Goal: Navigation & Orientation: Understand site structure

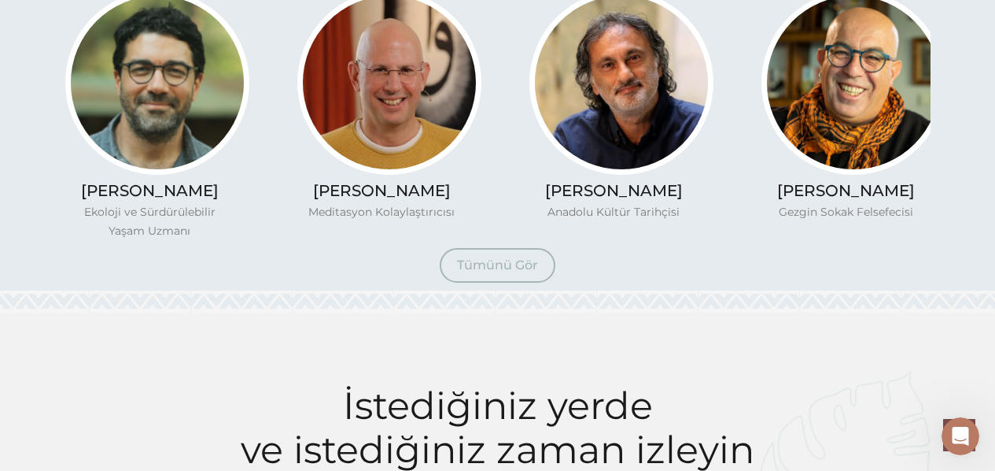
scroll to position [1273, 0]
click at [538, 275] on link "Tümünü Gör" at bounding box center [498, 264] width 116 height 35
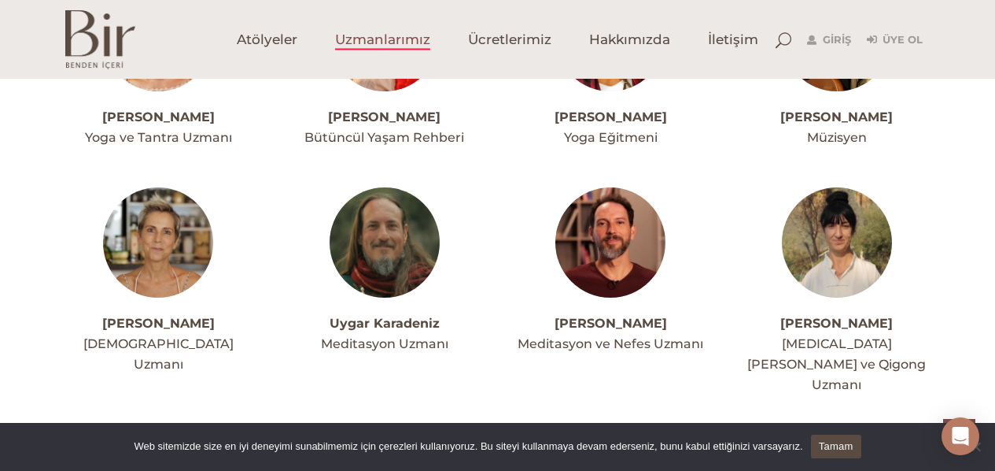
scroll to position [3994, 0]
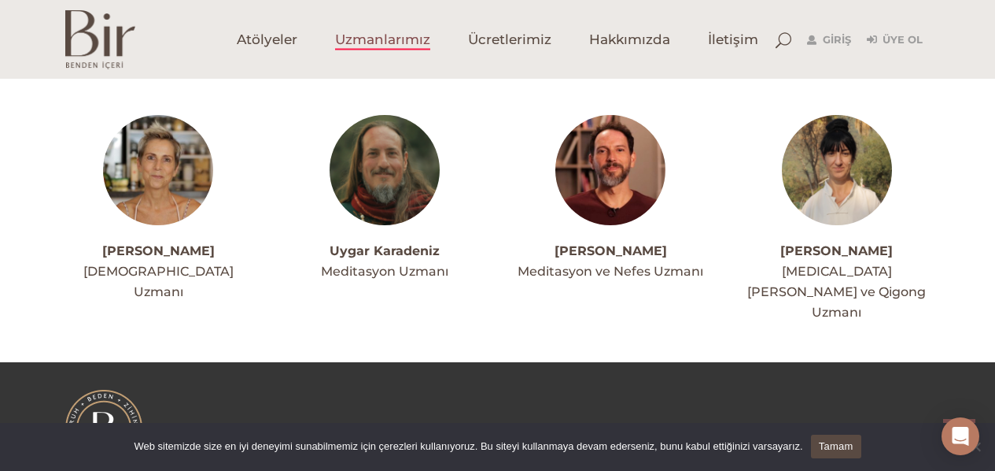
click at [94, 57] on img at bounding box center [100, 39] width 70 height 59
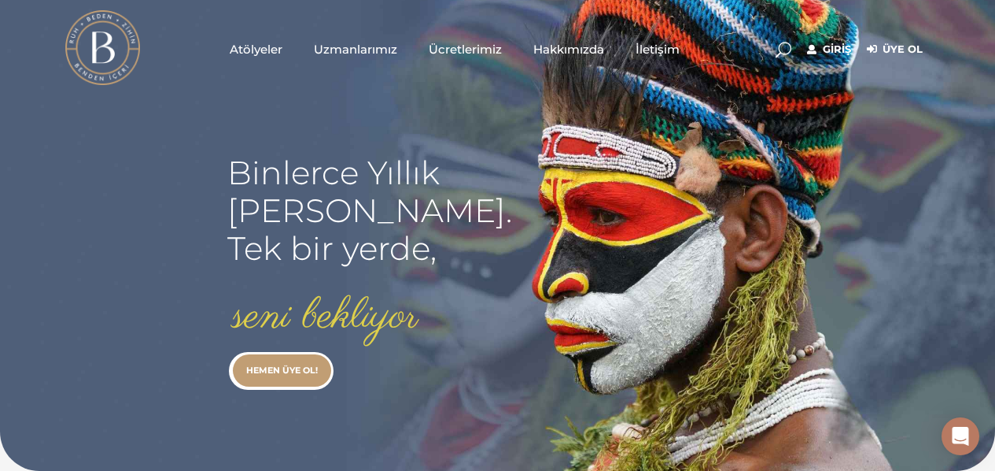
click at [899, 50] on link "Üye Ol" at bounding box center [895, 49] width 56 height 19
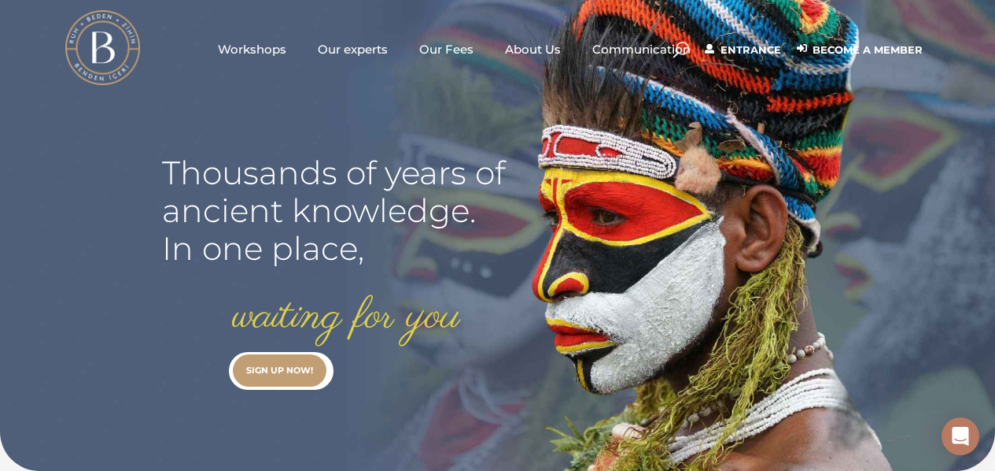
click at [524, 44] on font "About Us" at bounding box center [533, 49] width 56 height 15
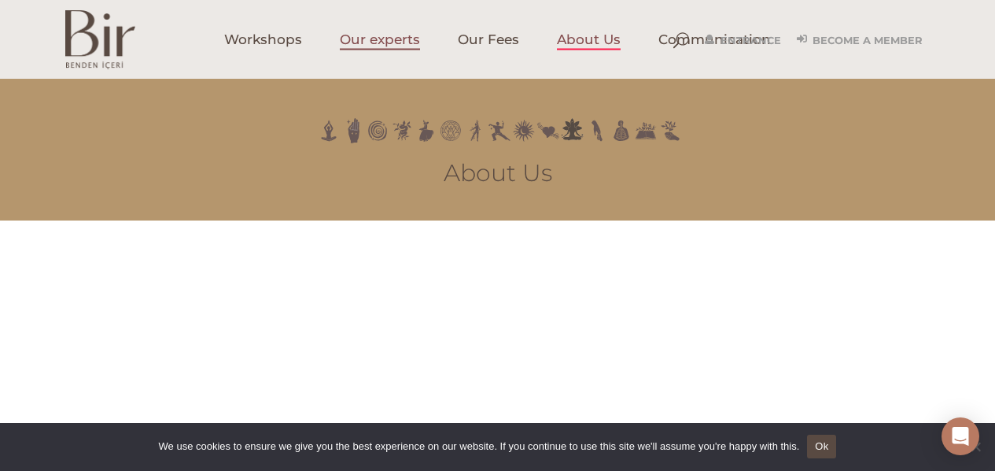
click at [412, 35] on font "Our experts" at bounding box center [380, 39] width 80 height 16
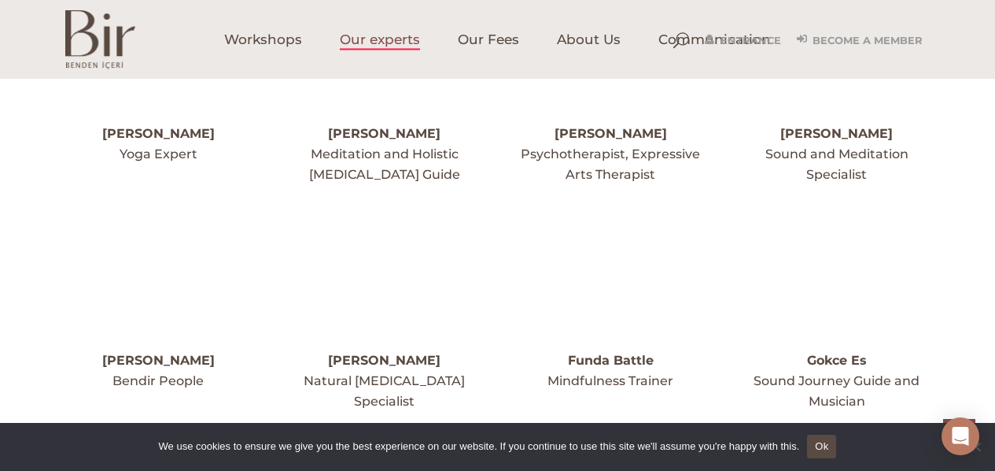
scroll to position [2111, 0]
